Goal: Task Accomplishment & Management: Manage account settings

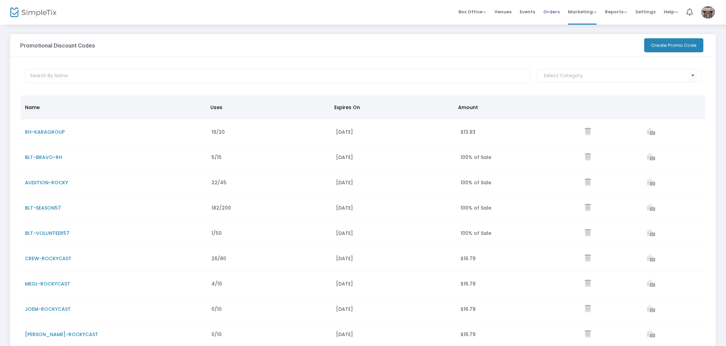
click at [410, 7] on span "Orders" at bounding box center [551, 11] width 16 height 17
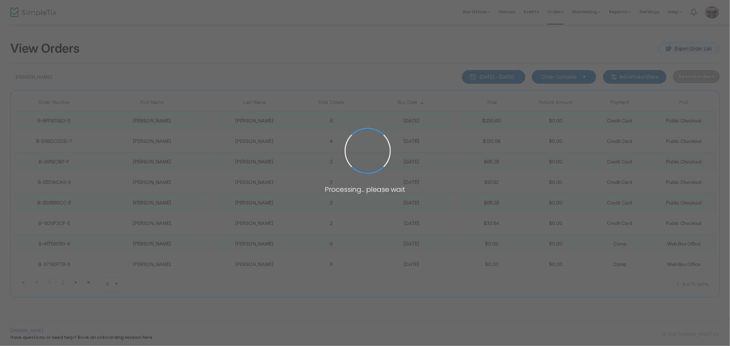
click at [75, 79] on span at bounding box center [365, 173] width 730 height 346
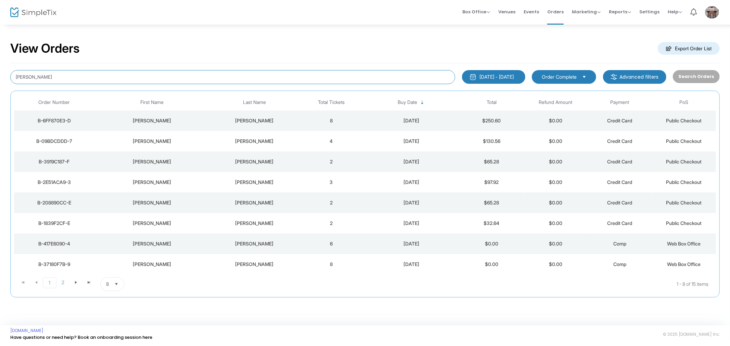
drag, startPoint x: 63, startPoint y: 78, endPoint x: -76, endPoint y: 51, distance: 141.4
click at [0, 51] on html "Processing... please wait Box Office Sell Tickets Bookings Sell Season Pass Ven…" at bounding box center [365, 173] width 730 height 346
type input "gron"
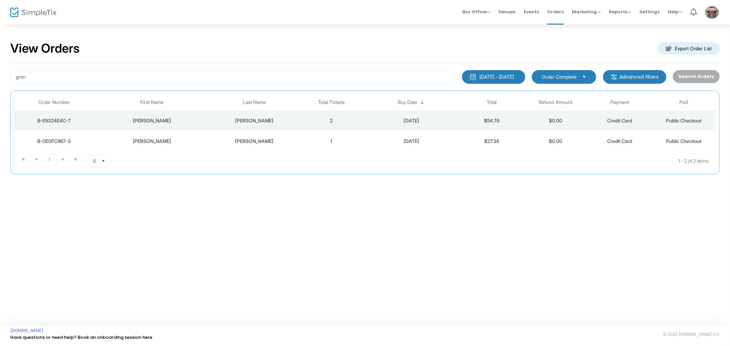
click at [286, 118] on div "[PERSON_NAME]" at bounding box center [254, 120] width 86 height 7
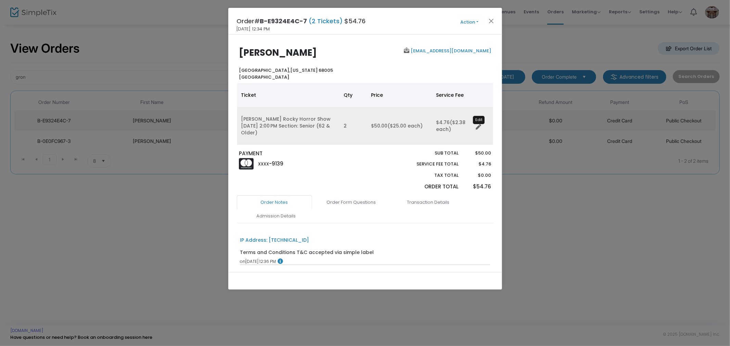
click at [410, 127] on icon "Data table" at bounding box center [478, 127] width 5 height 5
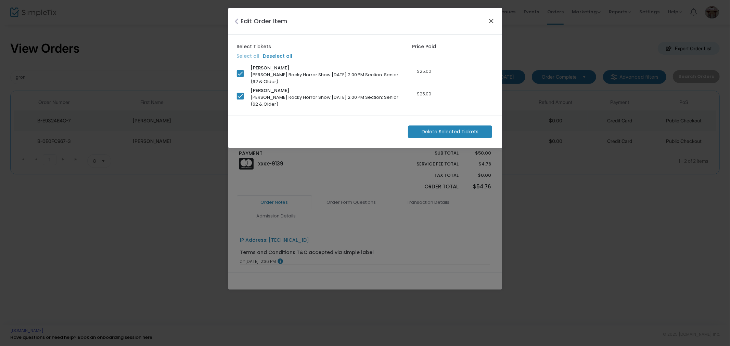
click at [410, 19] on button "Close" at bounding box center [490, 20] width 9 height 9
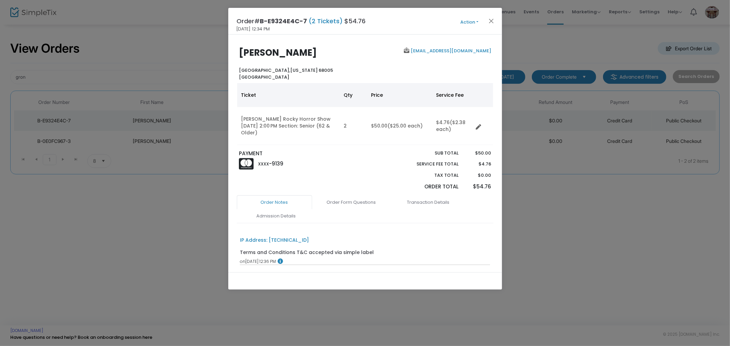
click at [385, 153] on div at bounding box center [381, 173] width 33 height 46
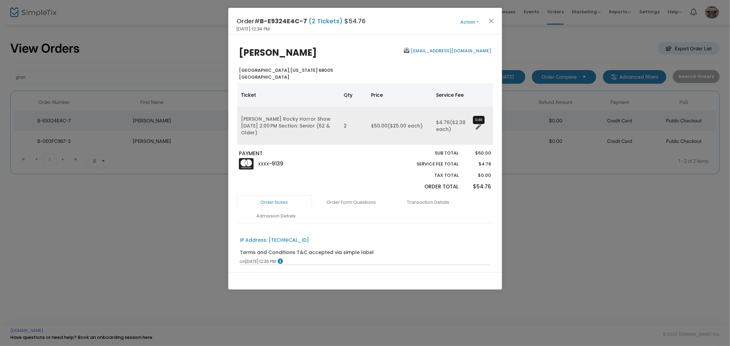
click at [410, 127] on icon "Data table" at bounding box center [478, 127] width 5 height 5
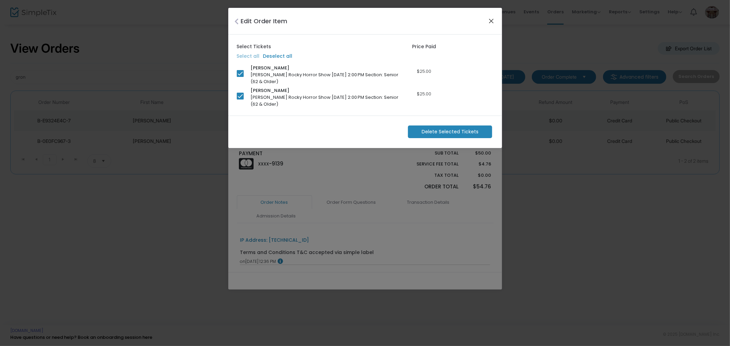
click at [410, 20] on button "Close" at bounding box center [490, 20] width 9 height 9
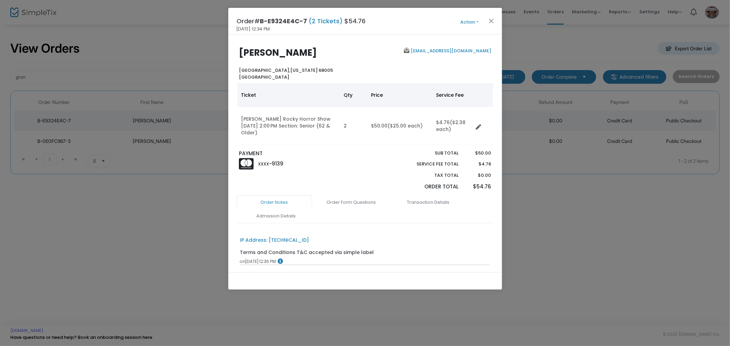
click at [393, 40] on div "[PERSON_NAME] [GEOGRAPHIC_DATA][US_STATE] [GEOGRAPHIC_DATA] [EMAIL_ADDRESS][DOM…" at bounding box center [365, 154] width 274 height 238
click at [410, 23] on button "Action" at bounding box center [469, 22] width 41 height 8
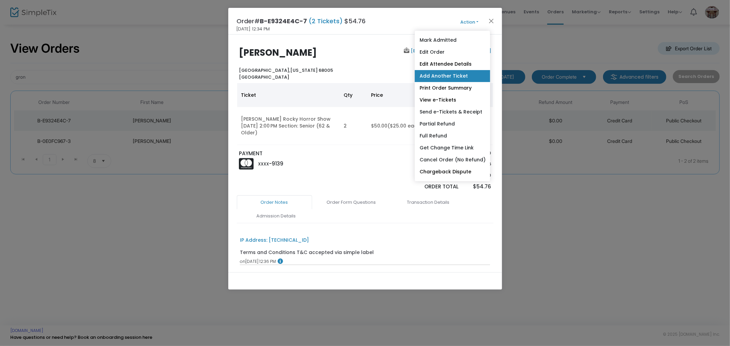
click at [410, 74] on link "Add Another Ticket" at bounding box center [452, 76] width 75 height 12
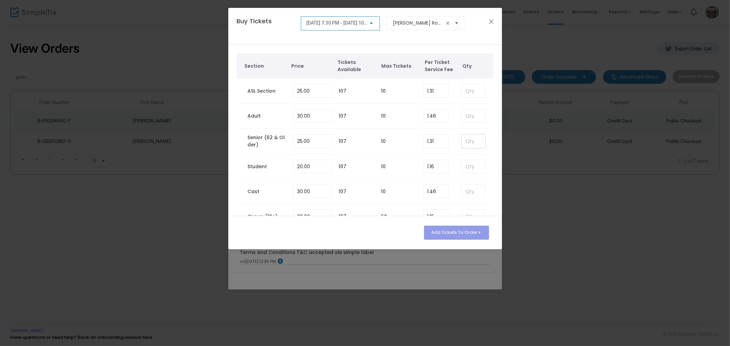
click at [410, 141] on input at bounding box center [473, 141] width 23 height 13
type input "2"
click at [315, 140] on input "25" at bounding box center [312, 141] width 37 height 13
type input "0.00"
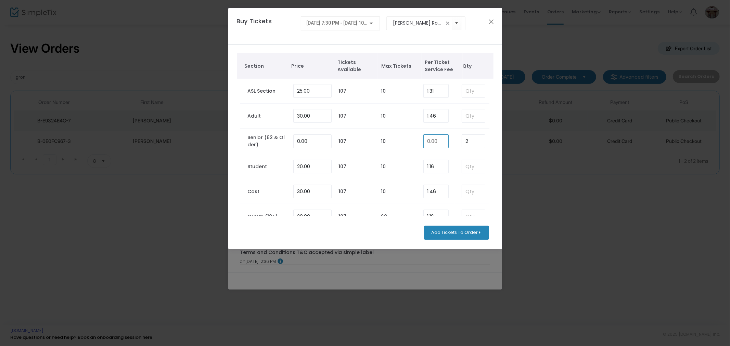
click at [410, 236] on button "Add Tickets To Order" at bounding box center [456, 233] width 65 height 14
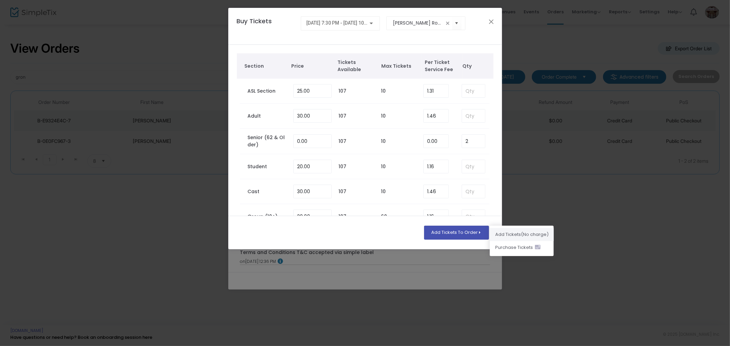
click at [410, 235] on li "Add Ticket s (No charge)" at bounding box center [522, 234] width 64 height 13
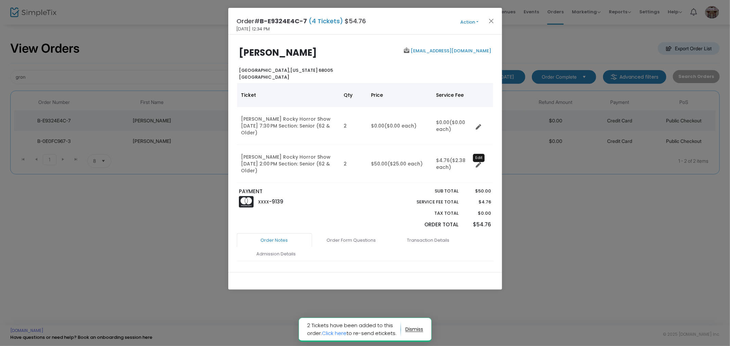
click at [410, 164] on icon "Data table" at bounding box center [478, 165] width 5 height 5
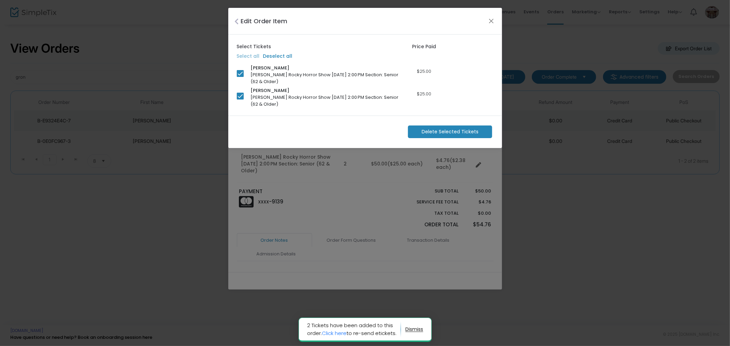
click at [410, 132] on span "Delete Selected Tickets" at bounding box center [449, 131] width 57 height 7
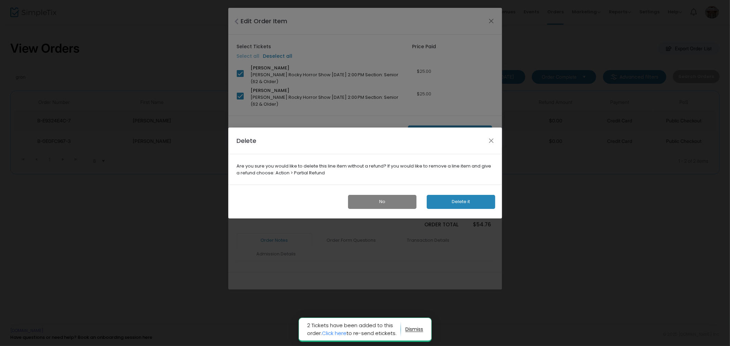
click at [410, 200] on button "Delete it" at bounding box center [461, 202] width 68 height 14
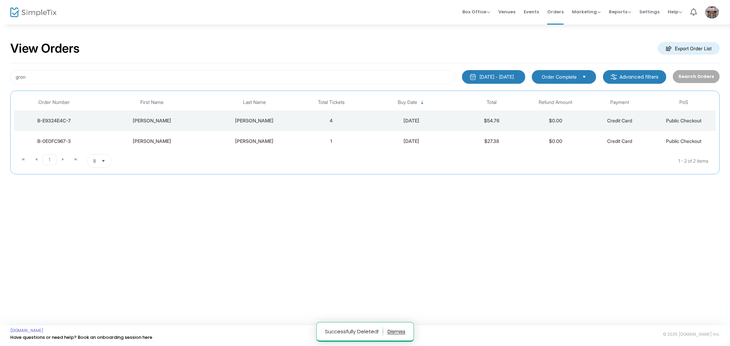
click at [377, 114] on td "[DATE]" at bounding box center [411, 121] width 96 height 21
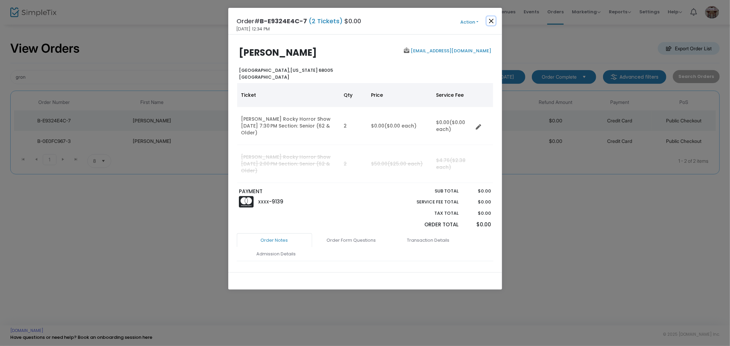
click at [410, 22] on button "Close" at bounding box center [490, 20] width 9 height 9
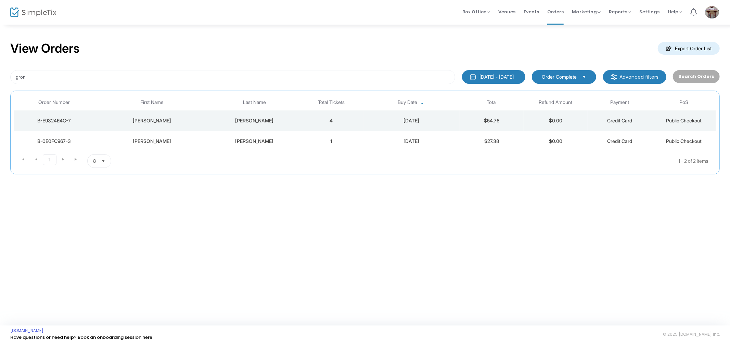
click at [371, 46] on div "View Orders Export Order List" at bounding box center [364, 48] width 709 height 29
click at [410, 31] on div "View Orders Export Order List gron [DATE] - [DATE] Last 30 Days [DATE] [DATE] T…" at bounding box center [365, 111] width 730 height 174
click at [410, 124] on div "[DATE]" at bounding box center [411, 120] width 93 height 7
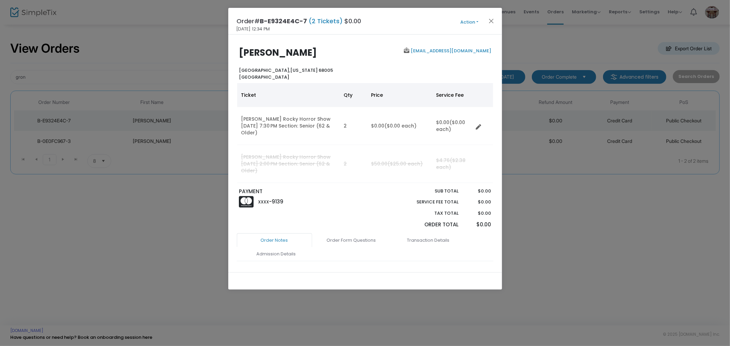
click at [410, 21] on button "Action" at bounding box center [469, 22] width 41 height 8
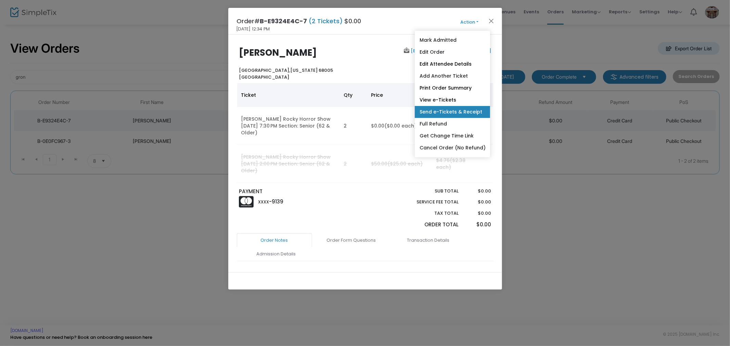
click at [410, 107] on link "Send e-Tickets & Receipt" at bounding box center [452, 112] width 75 height 12
type input "[EMAIL_ADDRESS][DOMAIN_NAME]"
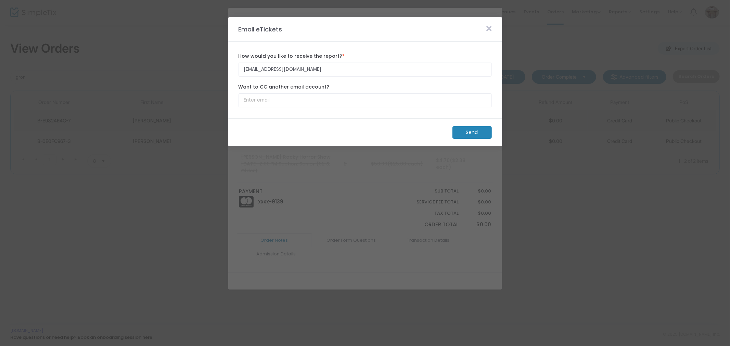
click at [410, 134] on m-button "Send" at bounding box center [471, 132] width 39 height 13
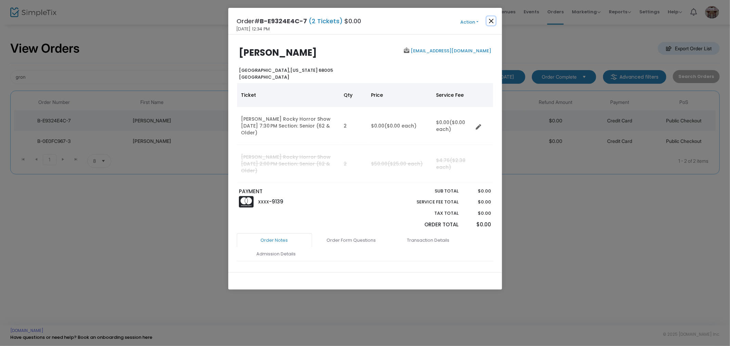
click at [410, 21] on button "Close" at bounding box center [490, 20] width 9 height 9
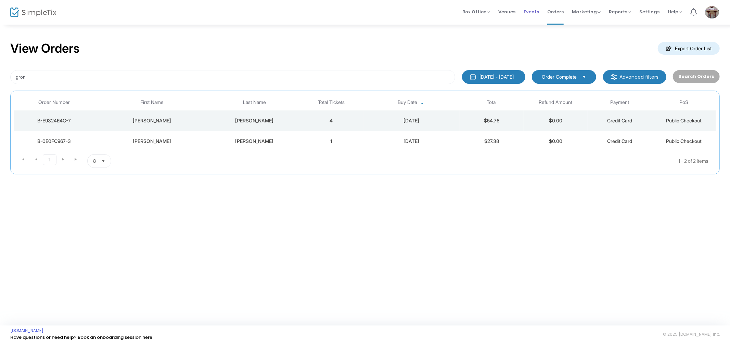
click at [410, 11] on span "Events" at bounding box center [530, 11] width 15 height 17
